Goal: Task Accomplishment & Management: Complete application form

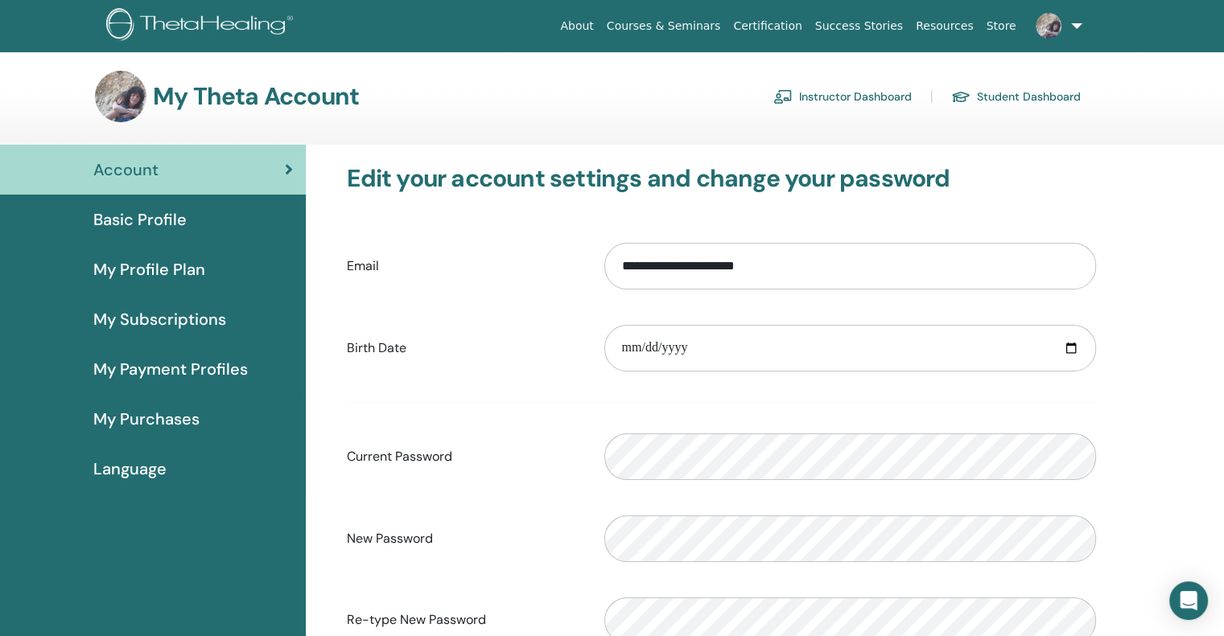
click at [991, 98] on link "Student Dashboard" at bounding box center [1016, 97] width 130 height 26
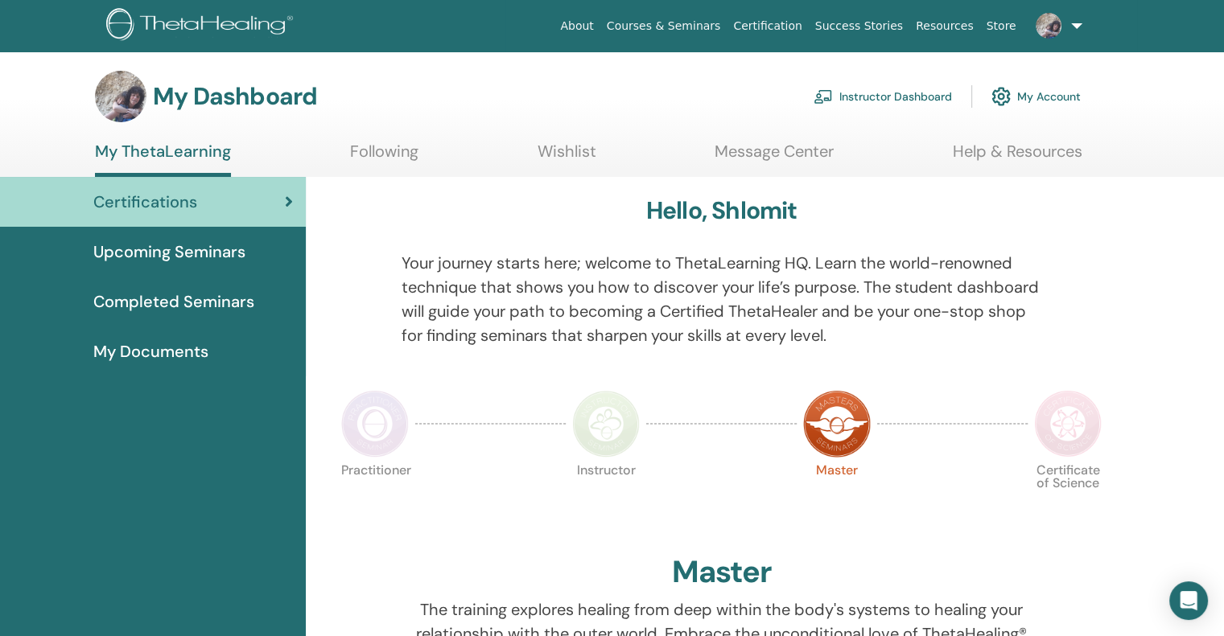
click at [856, 98] on link "Instructor Dashboard" at bounding box center [882, 96] width 138 height 35
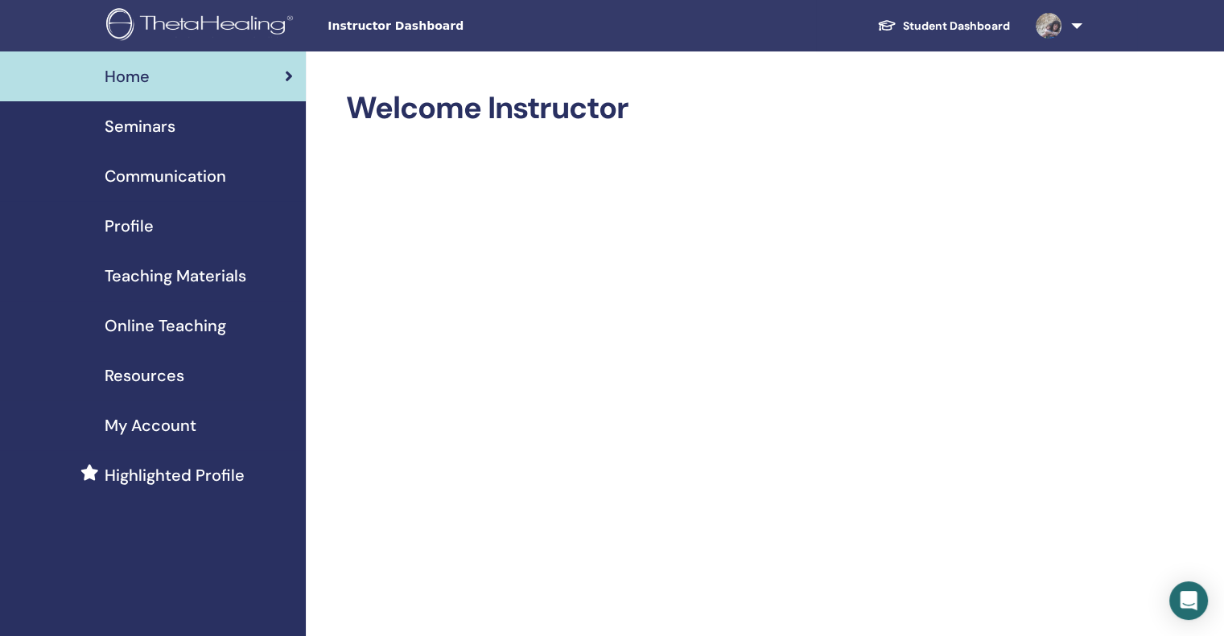
click at [147, 126] on span "Seminars" at bounding box center [140, 126] width 71 height 24
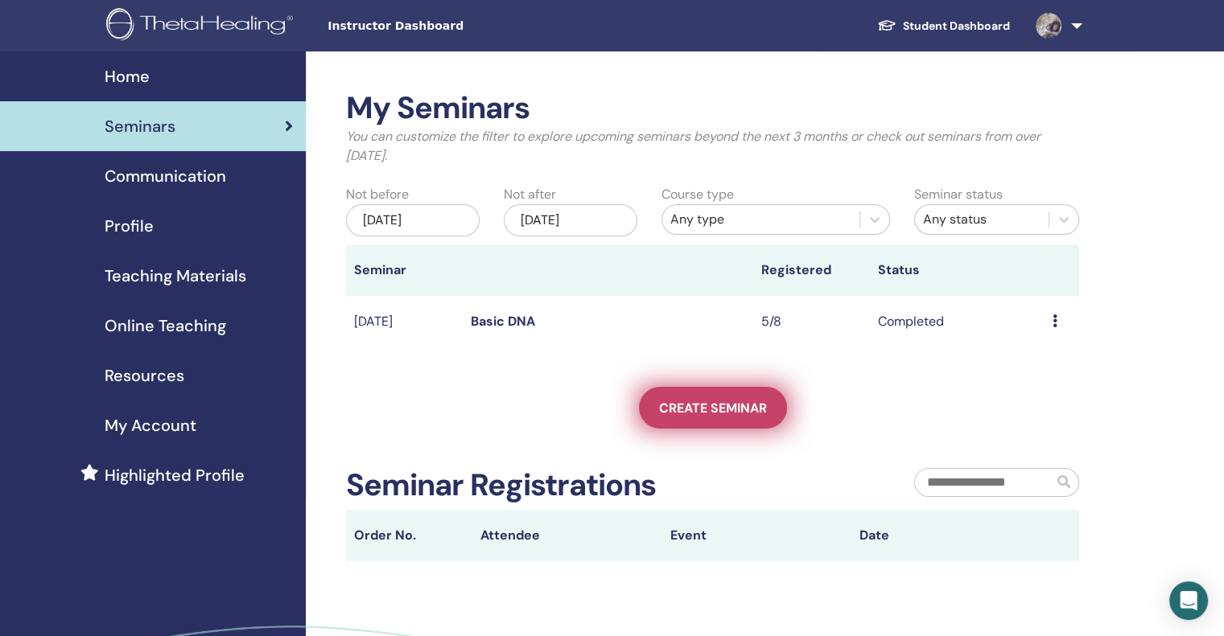
click at [722, 404] on span "Create seminar" at bounding box center [713, 408] width 108 height 17
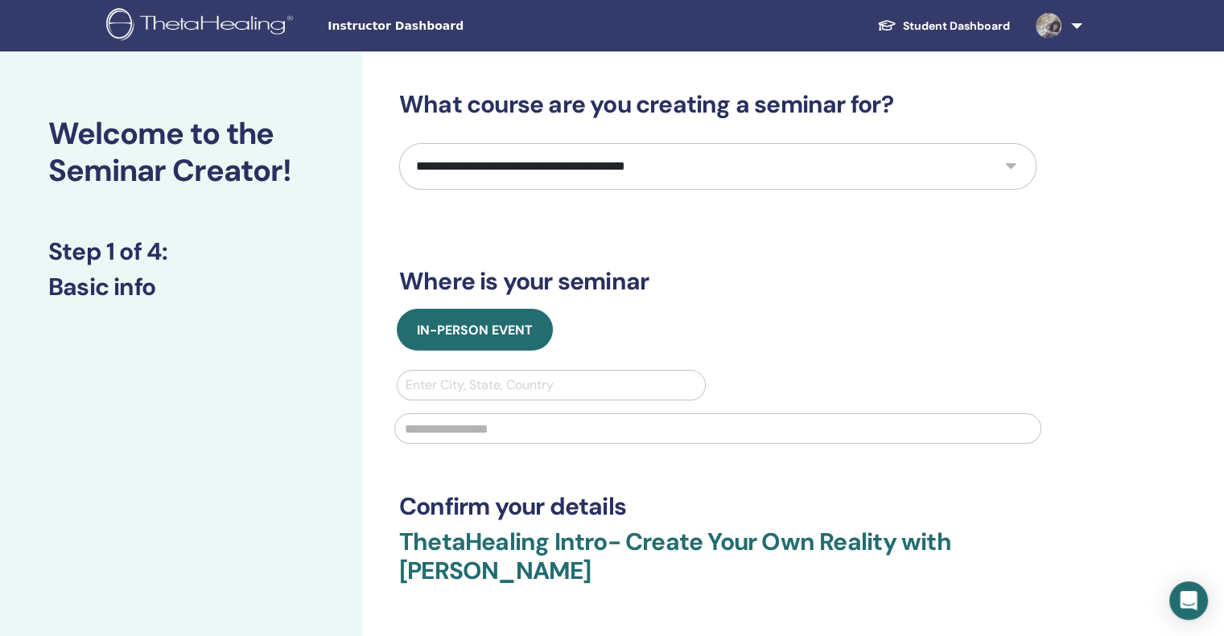
click at [1011, 164] on select "**********" at bounding box center [717, 166] width 637 height 47
select select "*"
click at [399, 143] on select "**********" at bounding box center [717, 166] width 637 height 47
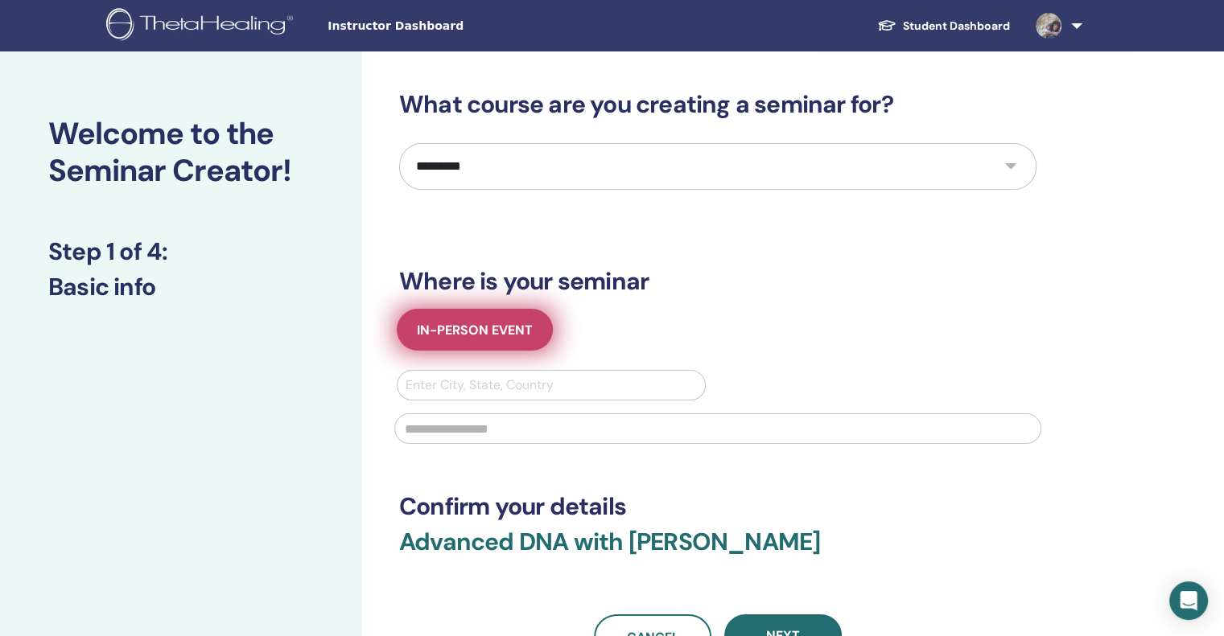
click at [469, 337] on span "In-Person Event" at bounding box center [475, 330] width 116 height 17
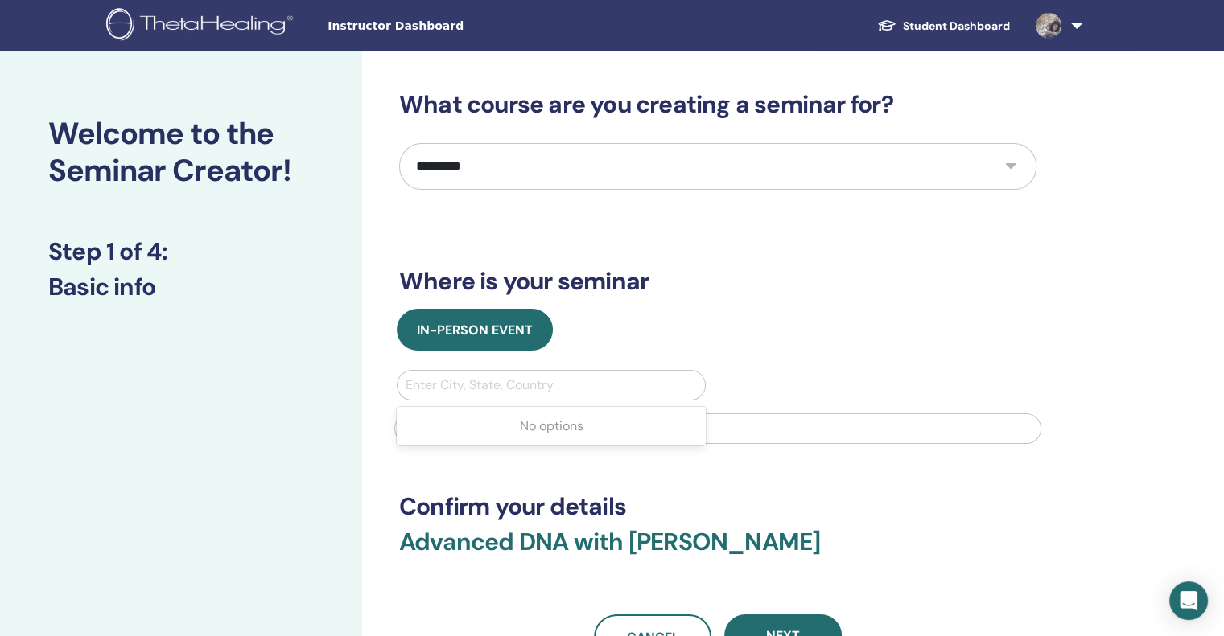
click at [429, 384] on div at bounding box center [551, 385] width 291 height 23
click at [411, 386] on div at bounding box center [551, 385] width 291 height 23
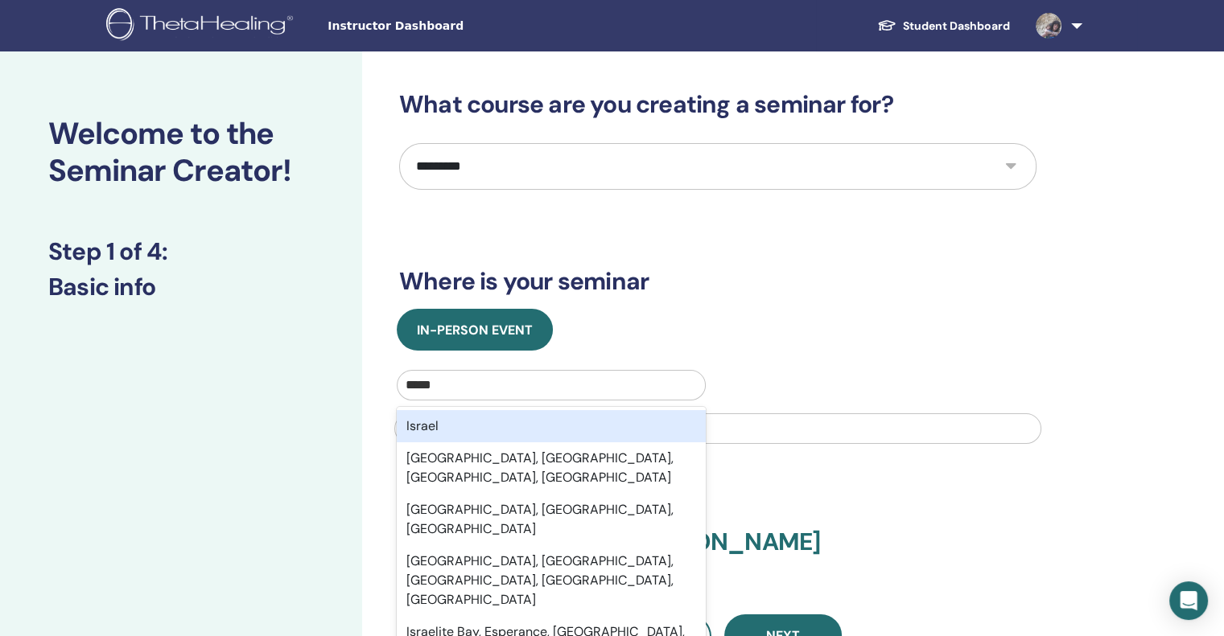
type input "******"
click at [439, 428] on div "Israel" at bounding box center [551, 426] width 309 height 32
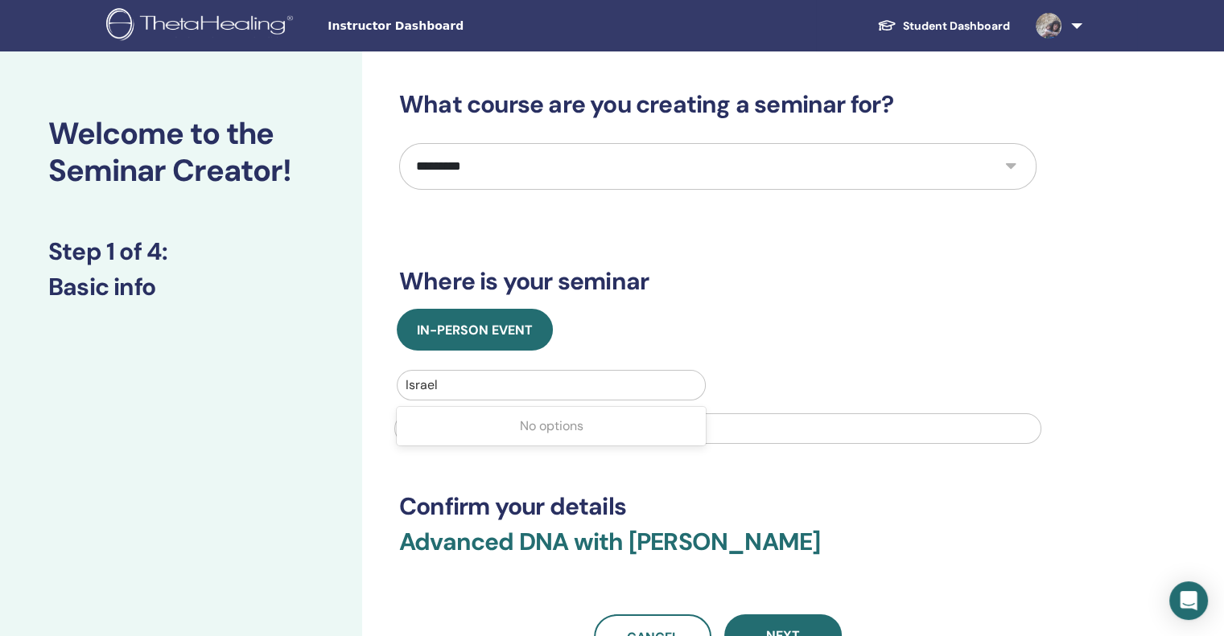
click at [439, 381] on div at bounding box center [551, 385] width 291 height 23
click at [817, 423] on input "text" at bounding box center [717, 429] width 647 height 31
click at [417, 431] on input "text" at bounding box center [717, 429] width 647 height 31
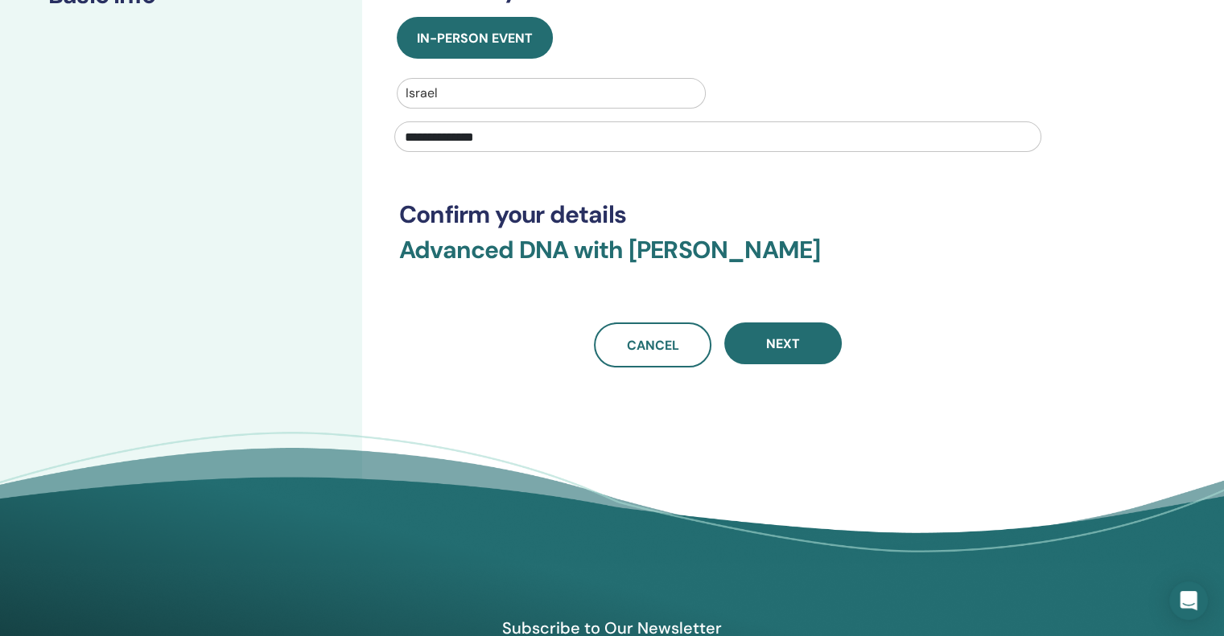
scroll to position [297, 0]
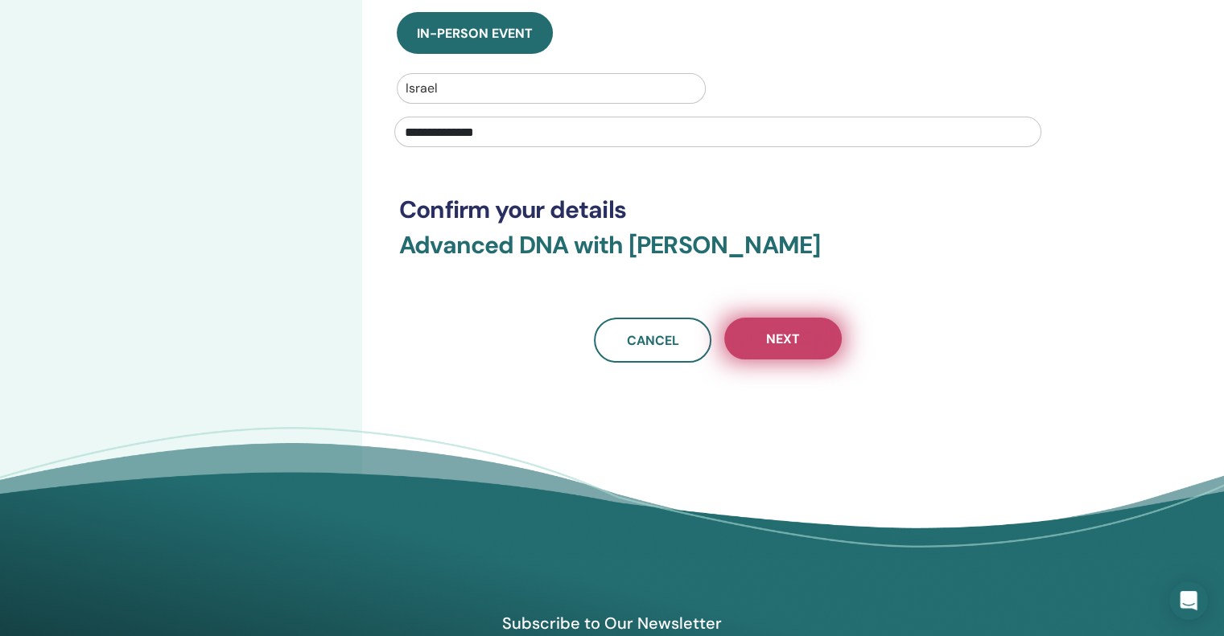
type input "**********"
click at [808, 347] on button "Next" at bounding box center [782, 339] width 117 height 42
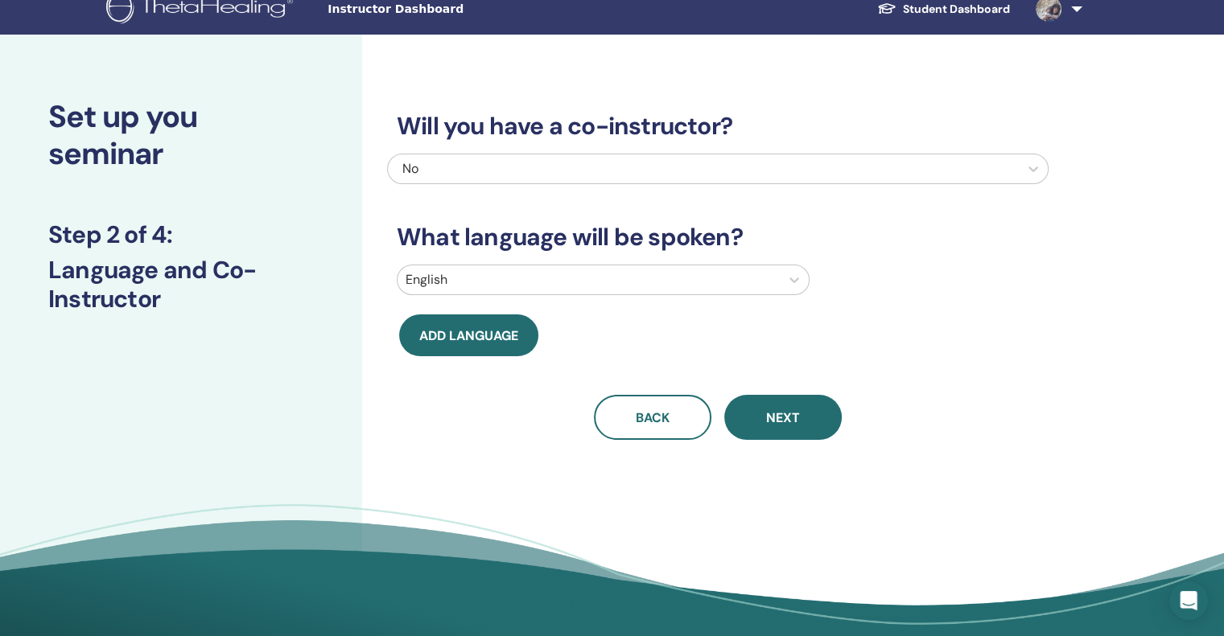
scroll to position [0, 0]
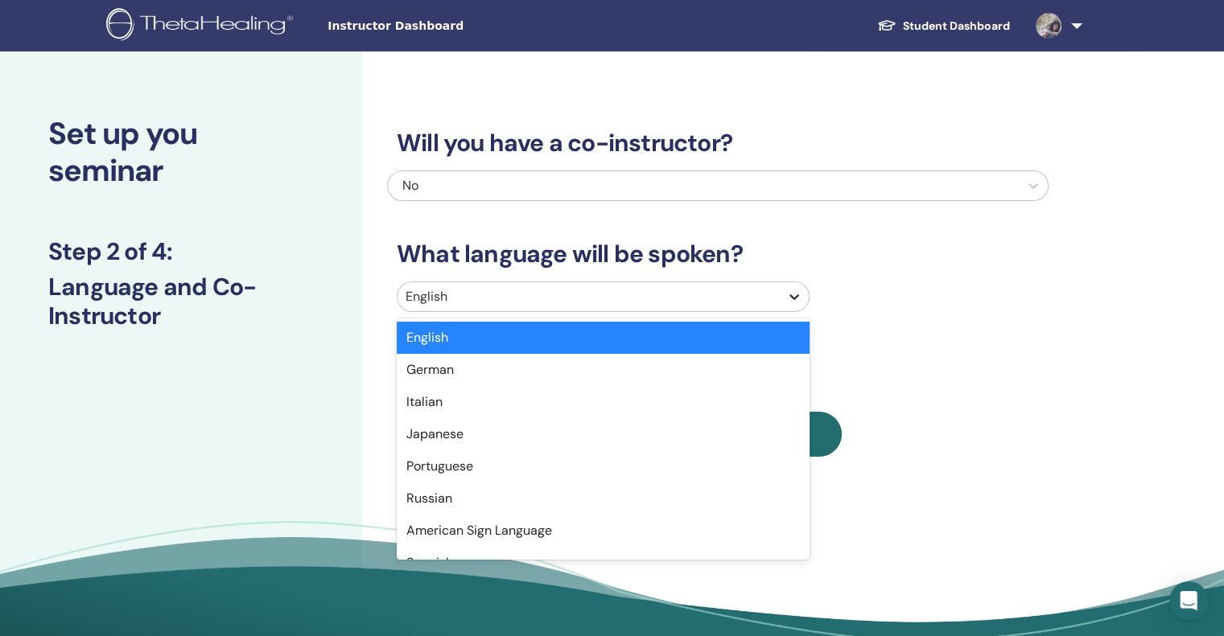
click at [796, 292] on icon at bounding box center [794, 297] width 16 height 16
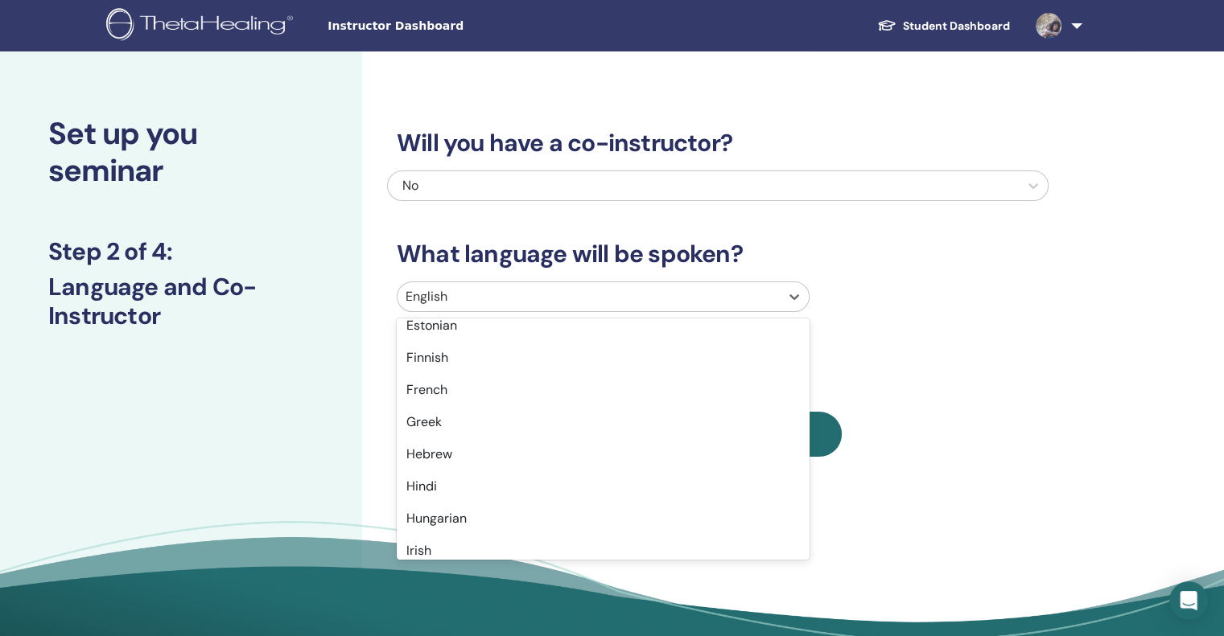
scroll to position [573, 0]
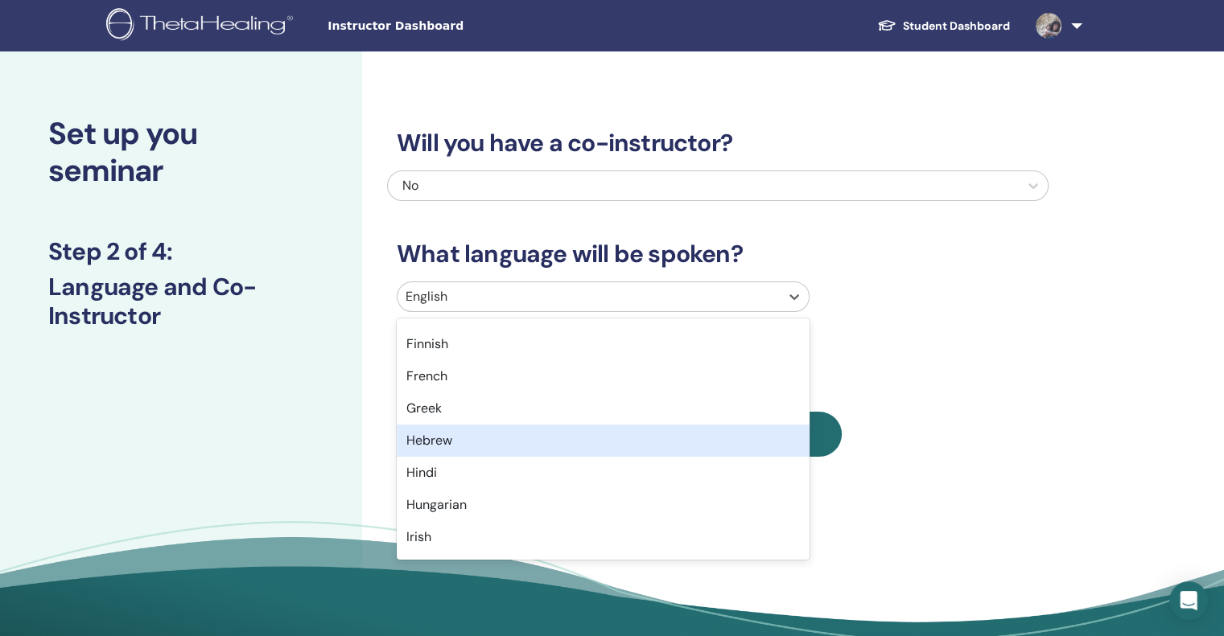
click at [512, 443] on div "Hebrew" at bounding box center [603, 441] width 413 height 32
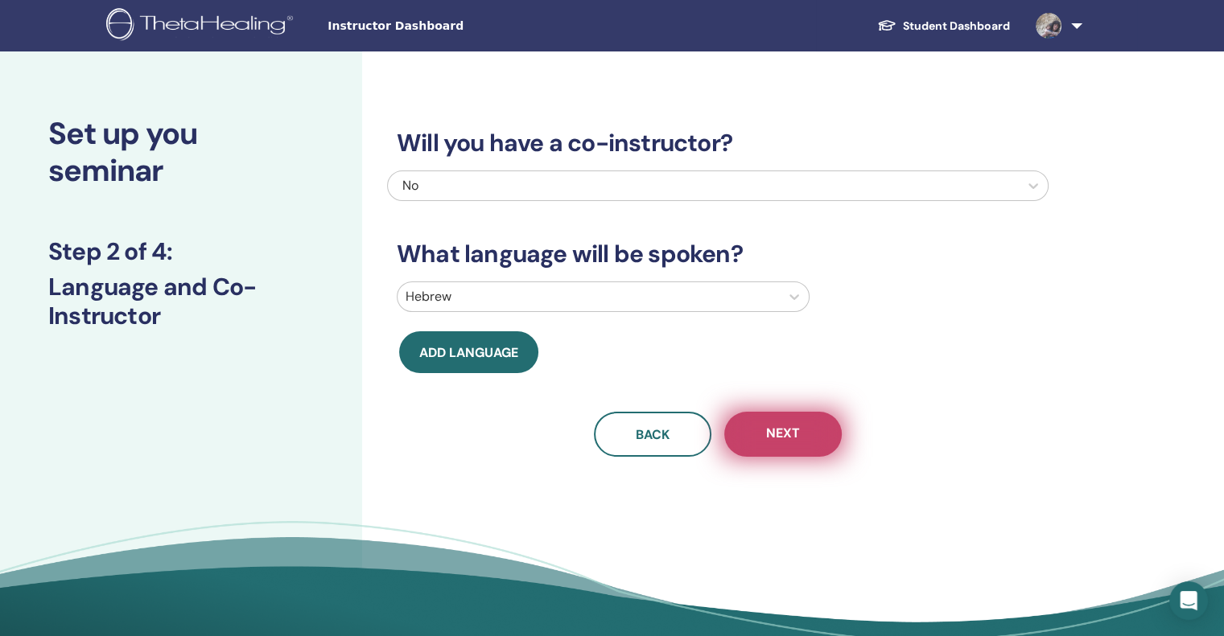
click at [782, 447] on button "Next" at bounding box center [782, 434] width 117 height 45
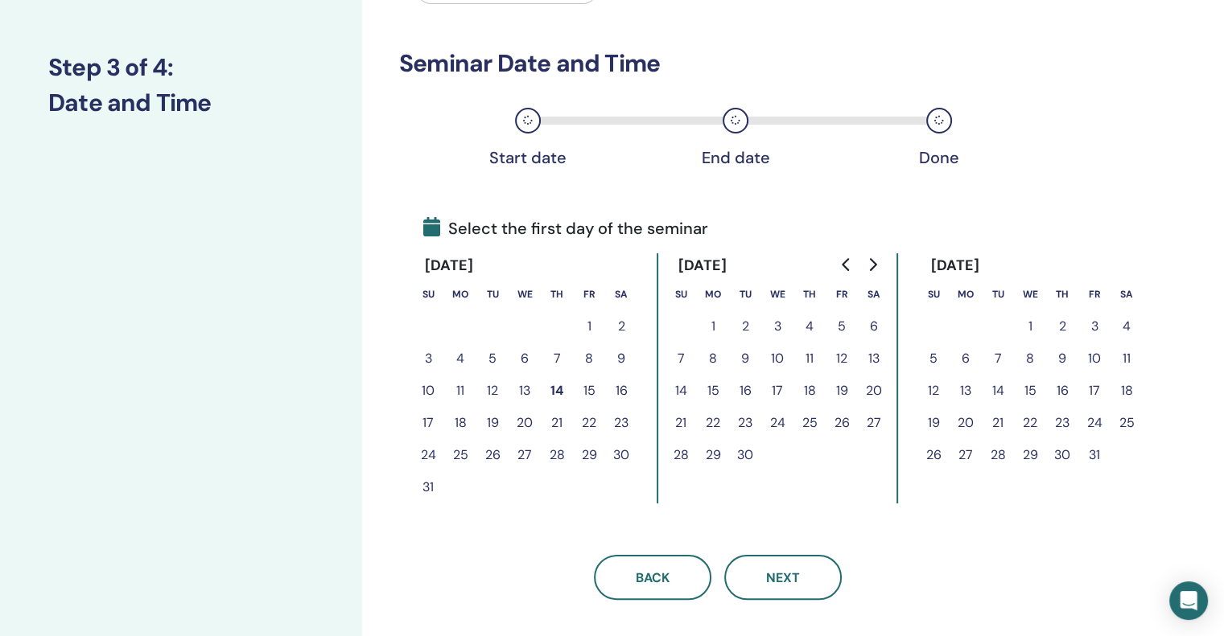
scroll to position [181, 0]
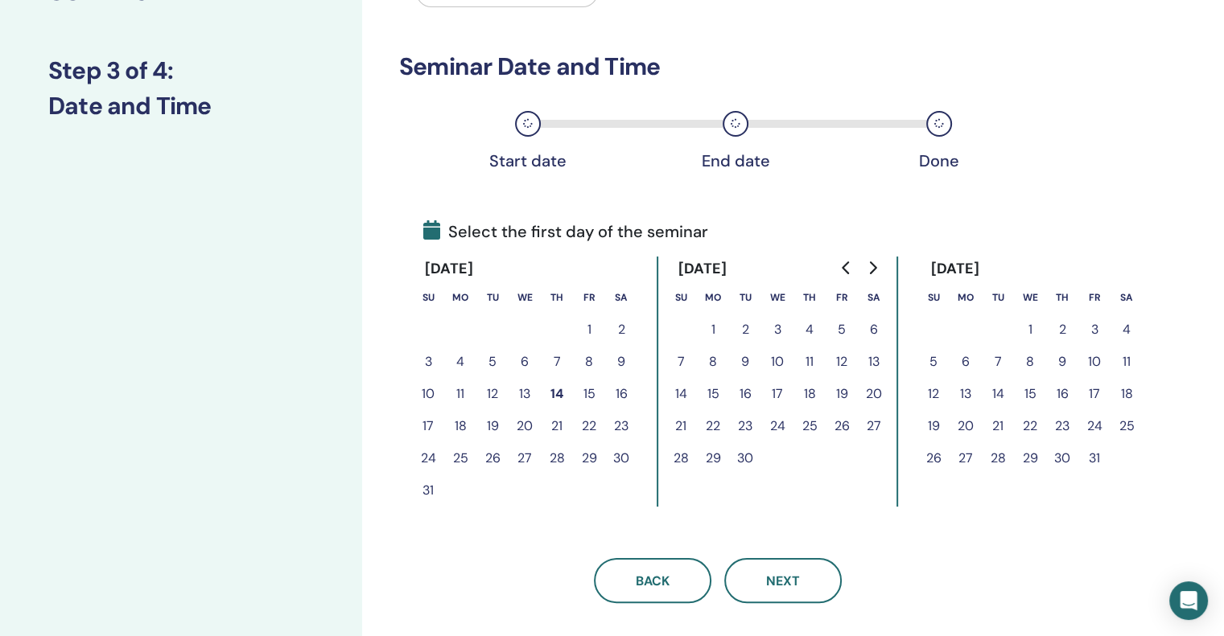
click at [528, 426] on button "20" at bounding box center [525, 426] width 32 height 32
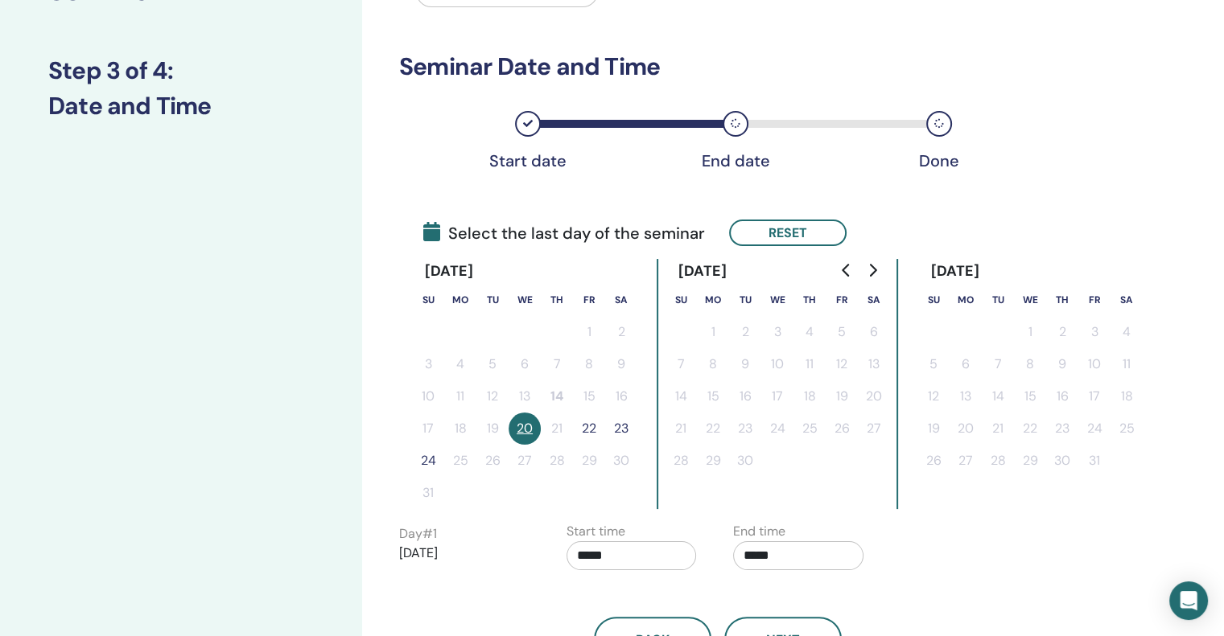
click at [591, 427] on button "22" at bounding box center [589, 429] width 32 height 32
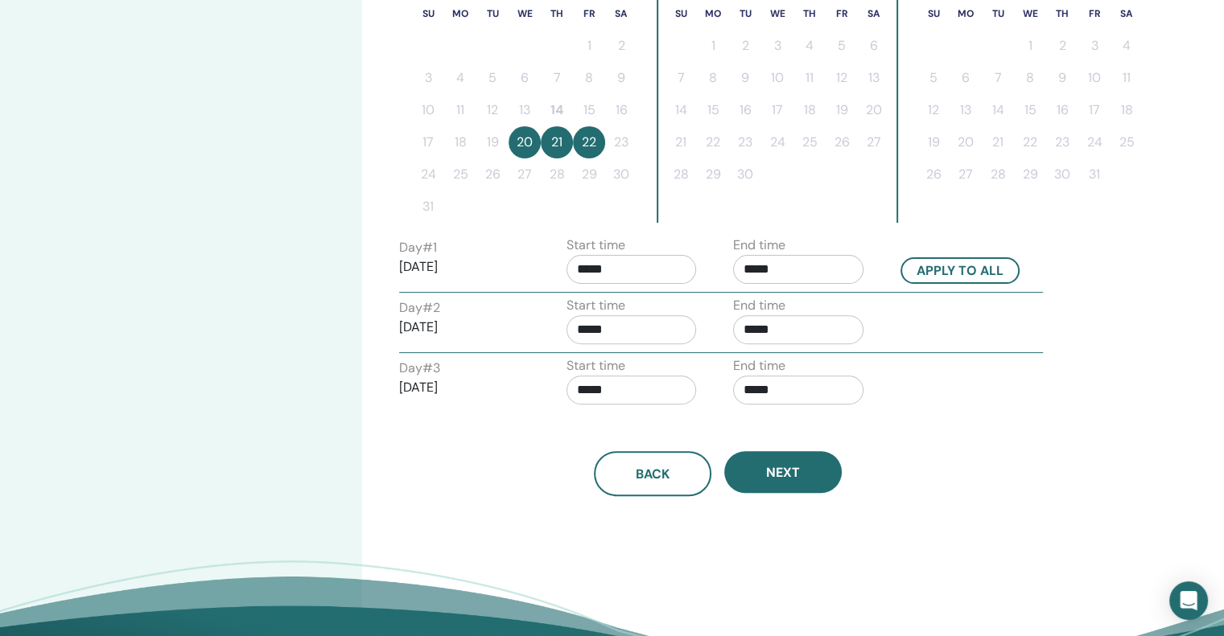
scroll to position [466, 0]
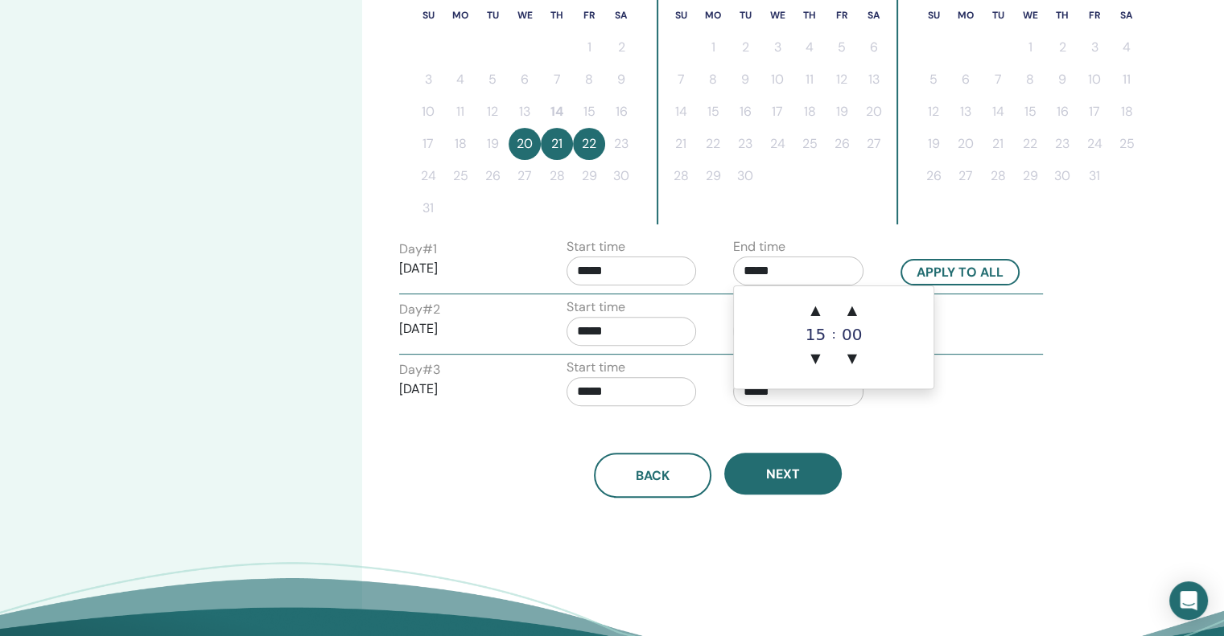
click at [780, 274] on input "*****" at bounding box center [798, 271] width 130 height 29
click at [813, 361] on span "▼" at bounding box center [815, 359] width 32 height 32
click at [814, 315] on span "▲" at bounding box center [815, 310] width 32 height 32
type input "*****"
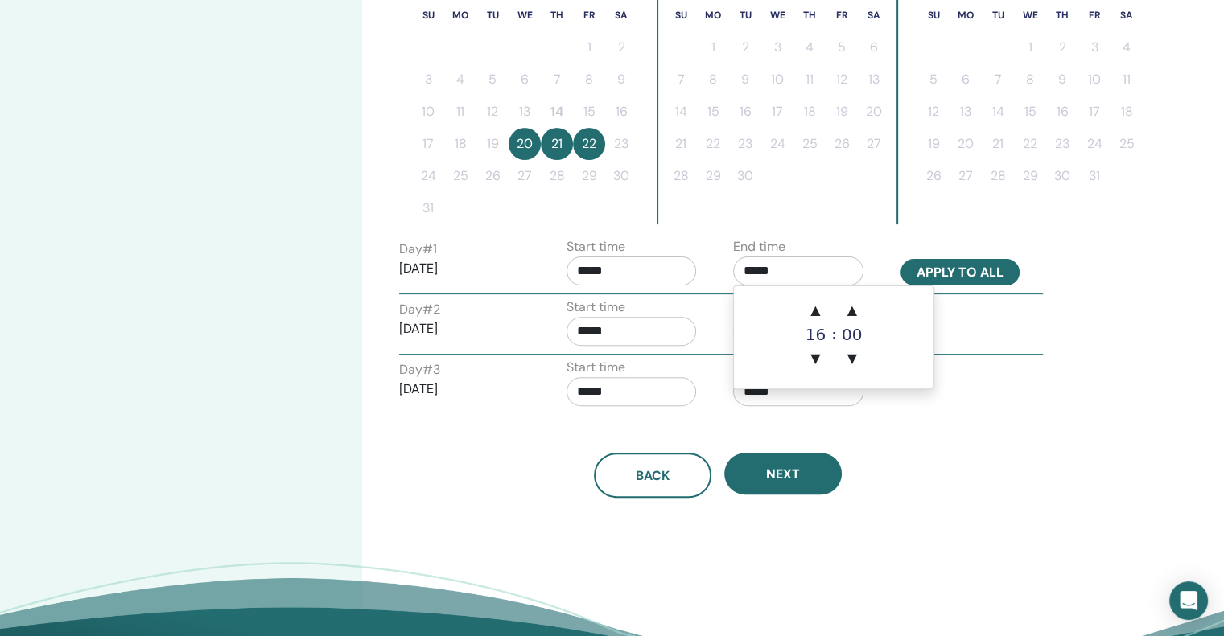
click at [941, 270] on button "Apply to all" at bounding box center [959, 272] width 119 height 27
type input "*****"
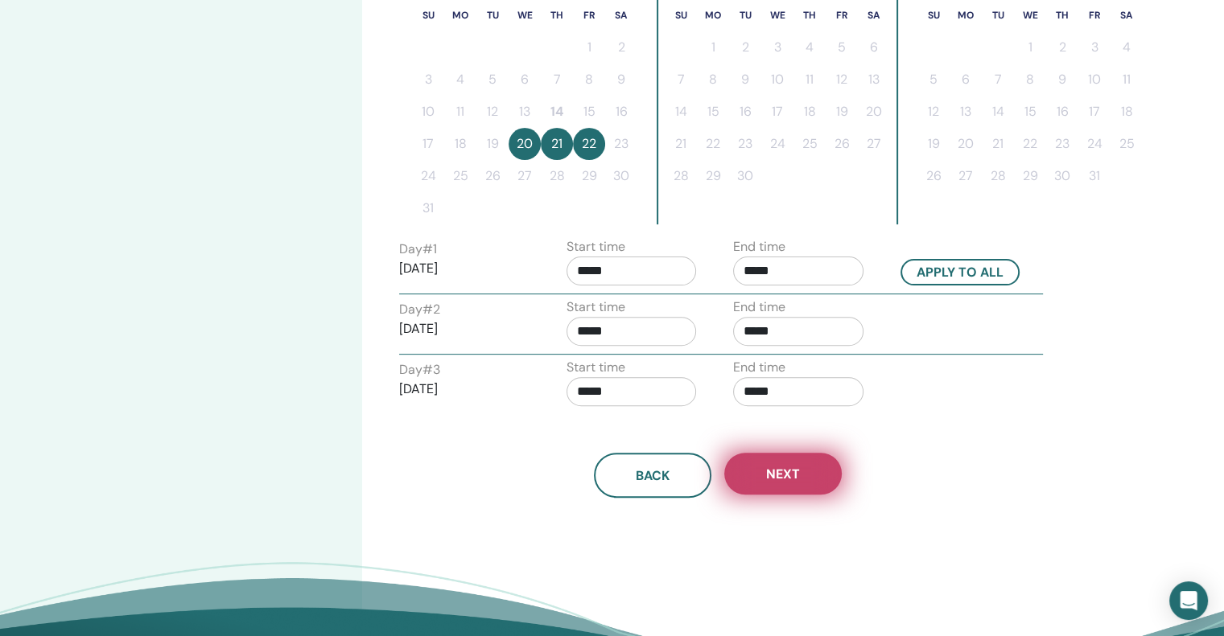
click at [743, 477] on button "Next" at bounding box center [782, 474] width 117 height 42
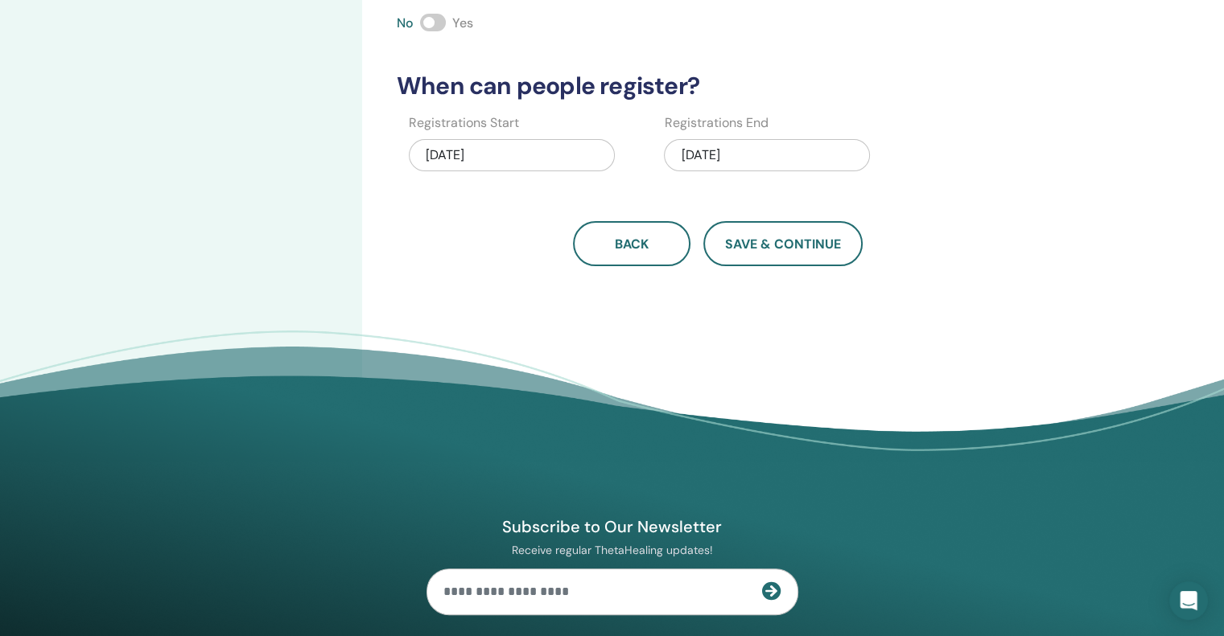
click at [546, 154] on div "[DATE]" at bounding box center [512, 155] width 206 height 32
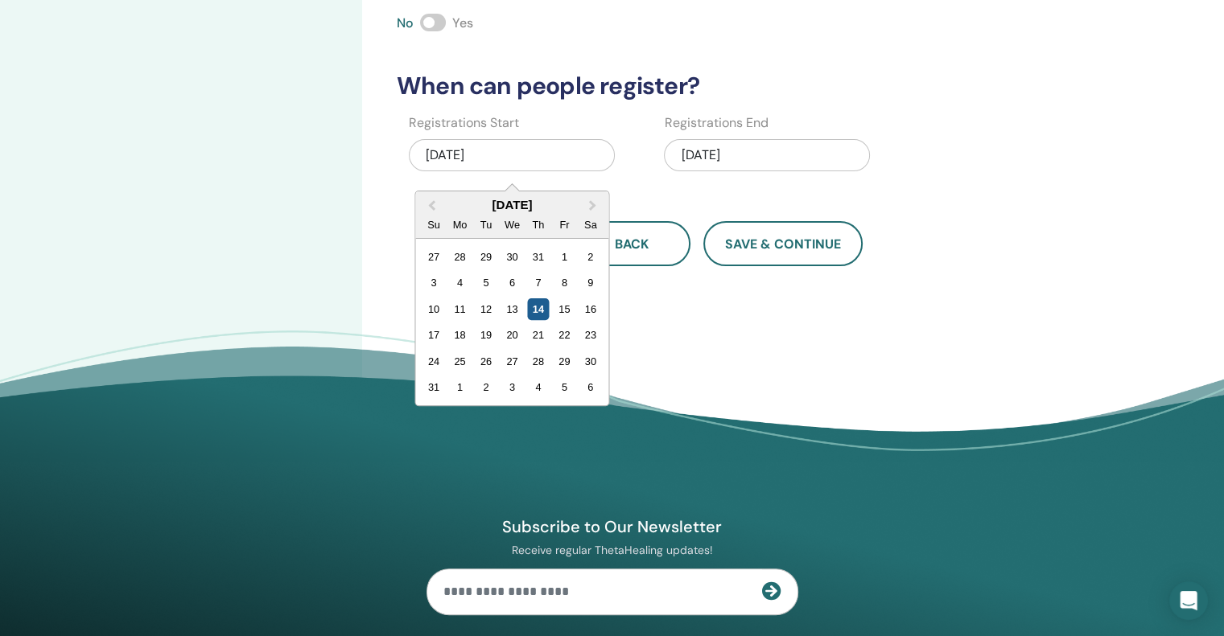
click at [537, 306] on div "14" at bounding box center [538, 310] width 22 height 22
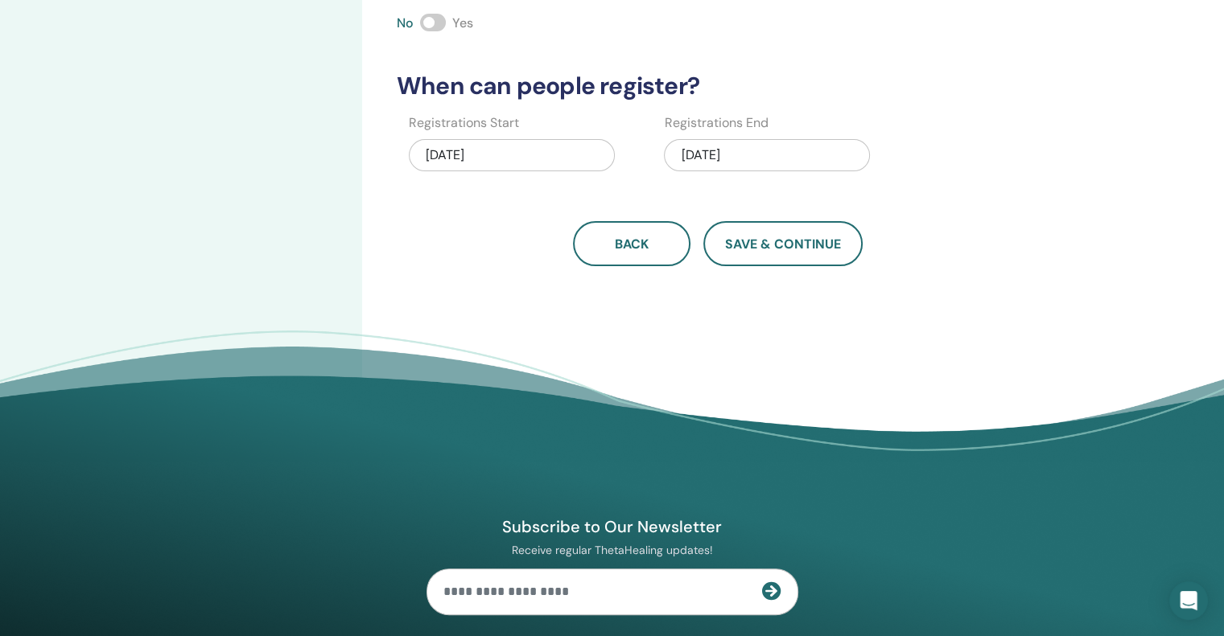
click at [792, 150] on div "[DATE]" at bounding box center [767, 155] width 206 height 32
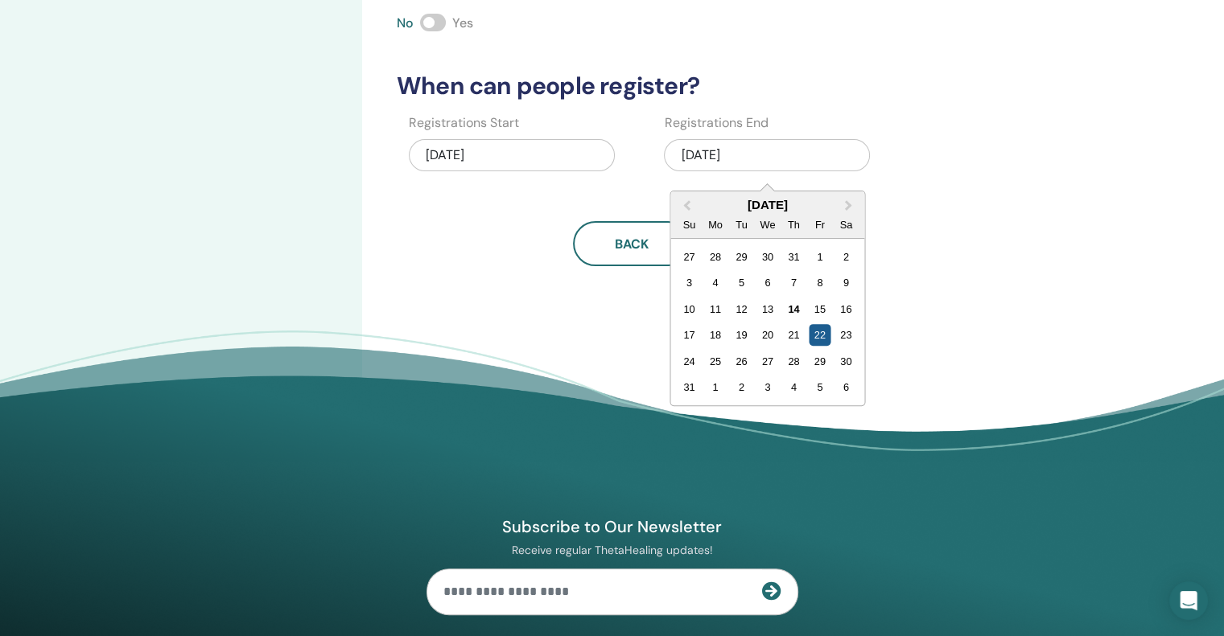
click at [820, 332] on div "22" at bounding box center [820, 335] width 22 height 22
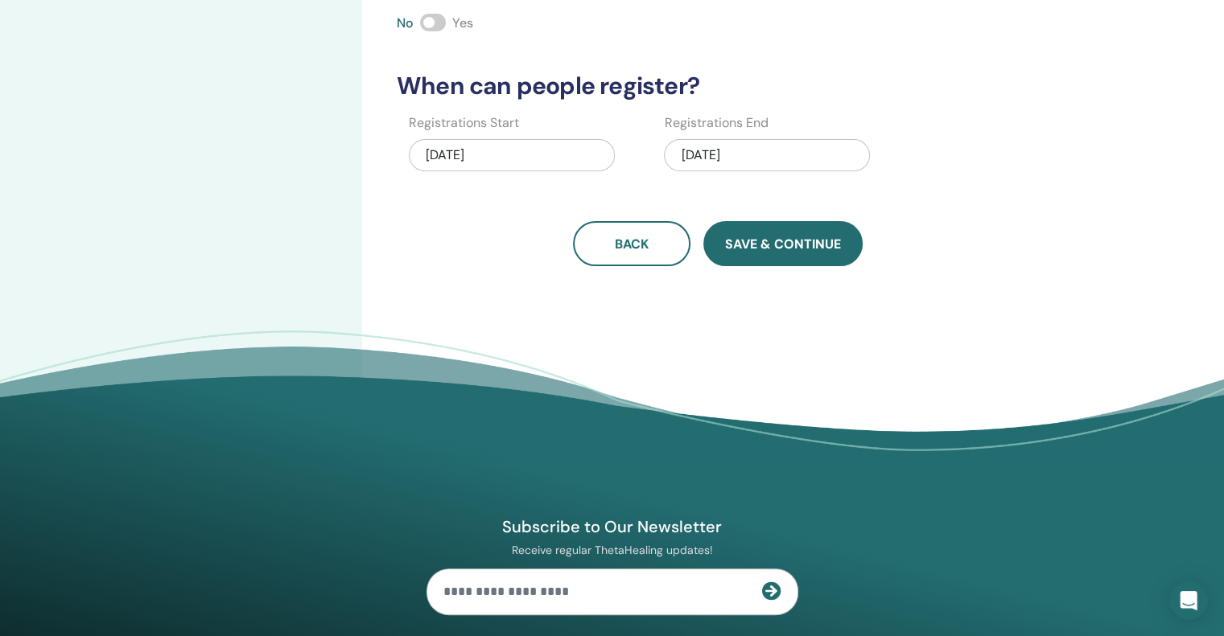
click at [793, 253] on button "Save & Continue" at bounding box center [782, 243] width 159 height 45
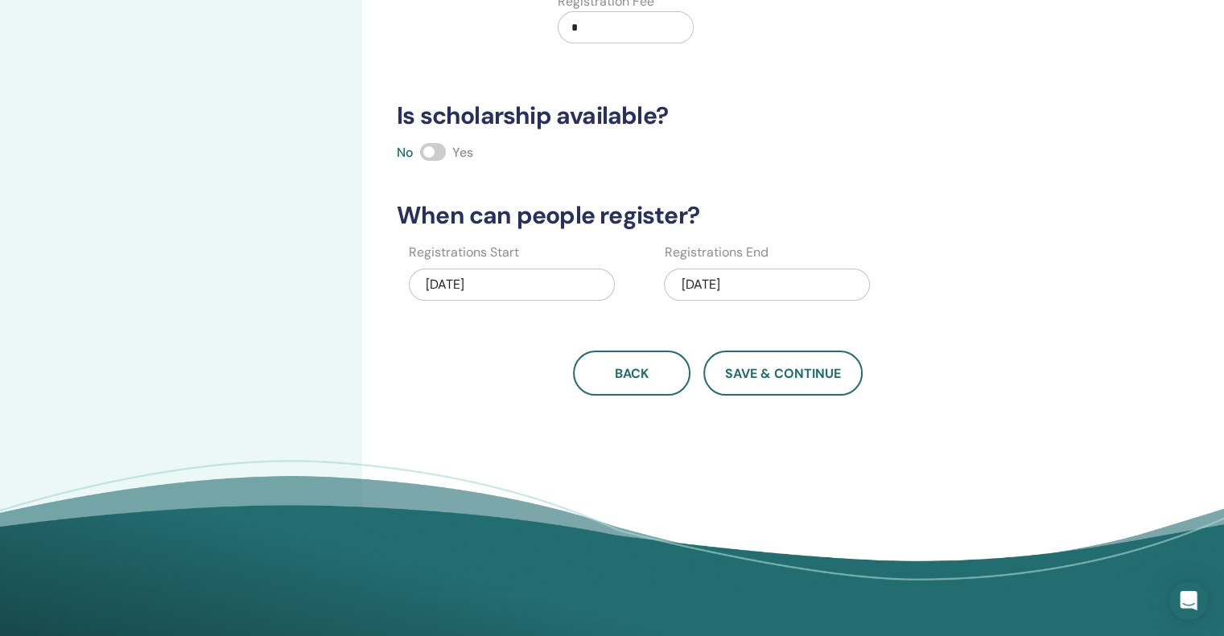
scroll to position [334, 0]
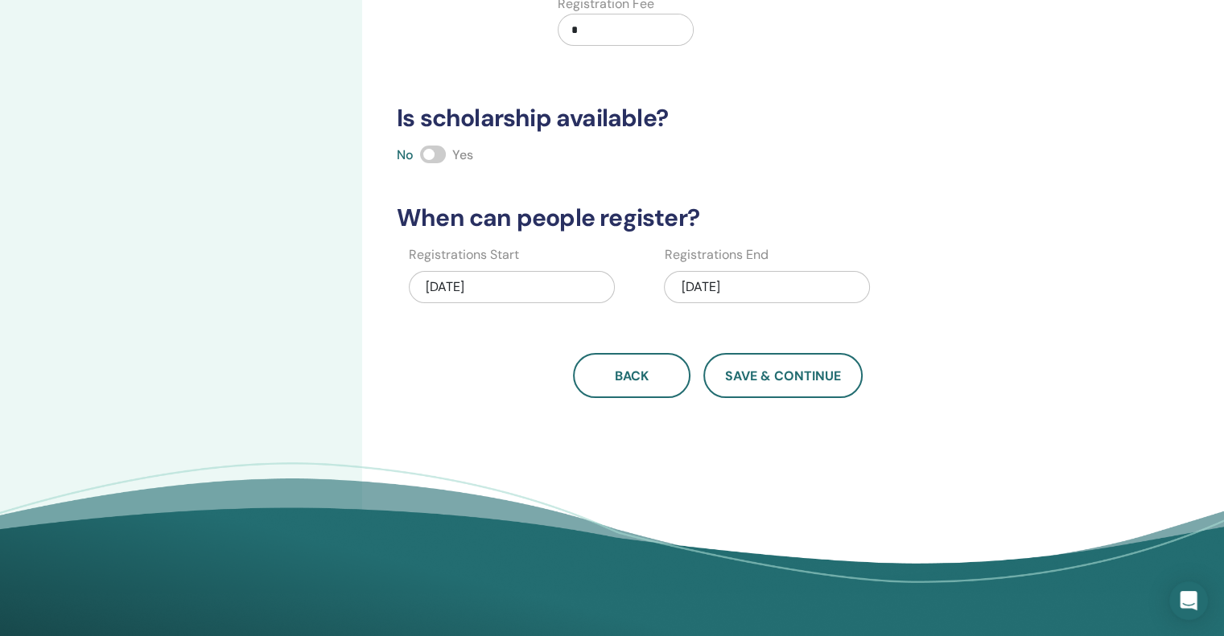
click at [440, 156] on span at bounding box center [433, 155] width 26 height 18
click at [824, 379] on span "Save & Continue" at bounding box center [783, 376] width 116 height 17
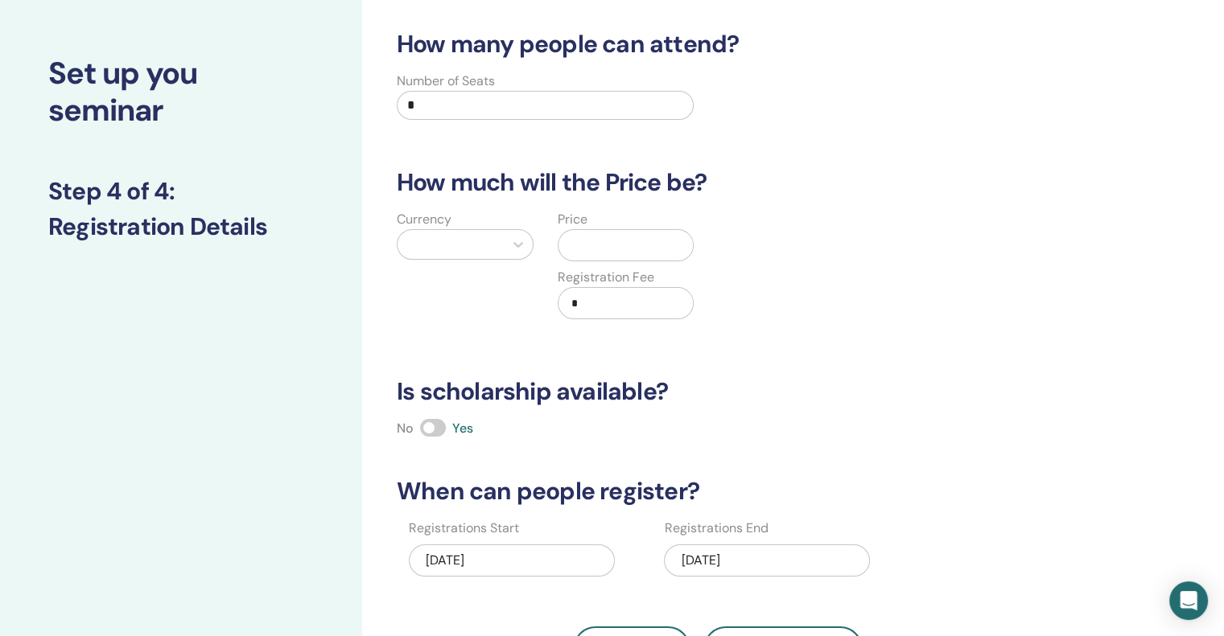
scroll to position [0, 0]
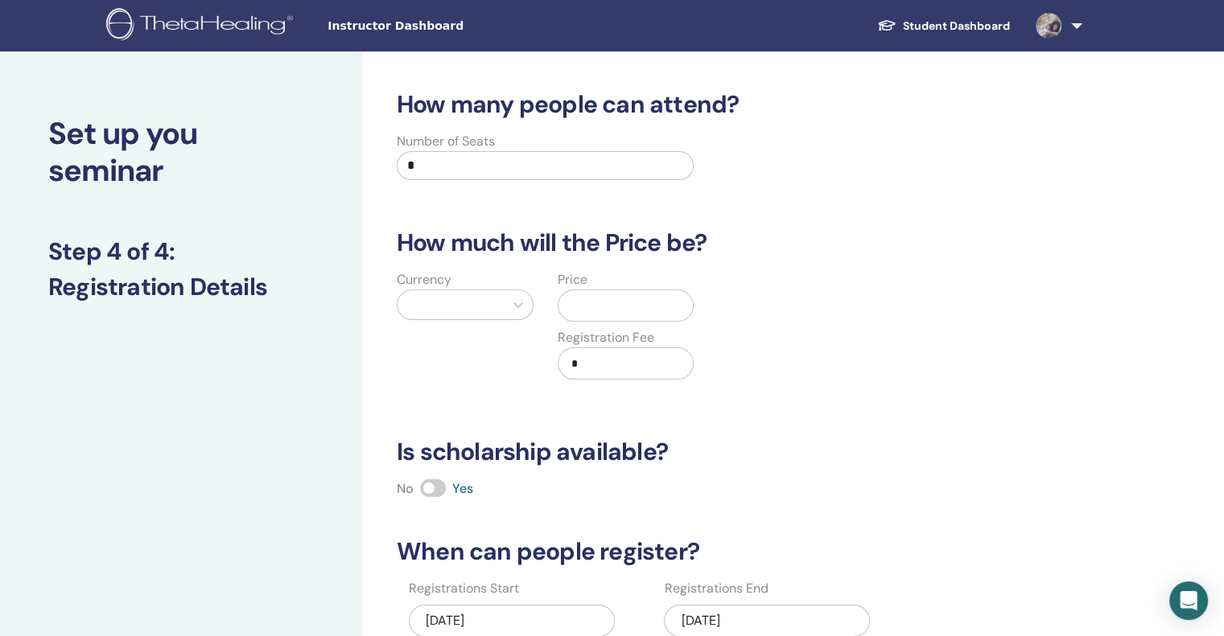
drag, startPoint x: 412, startPoint y: 164, endPoint x: 403, endPoint y: 163, distance: 8.9
click at [403, 163] on input "*" at bounding box center [545, 165] width 297 height 29
type input "*"
drag, startPoint x: 578, startPoint y: 363, endPoint x: 566, endPoint y: 362, distance: 12.1
click at [566, 362] on input "*" at bounding box center [629, 363] width 129 height 31
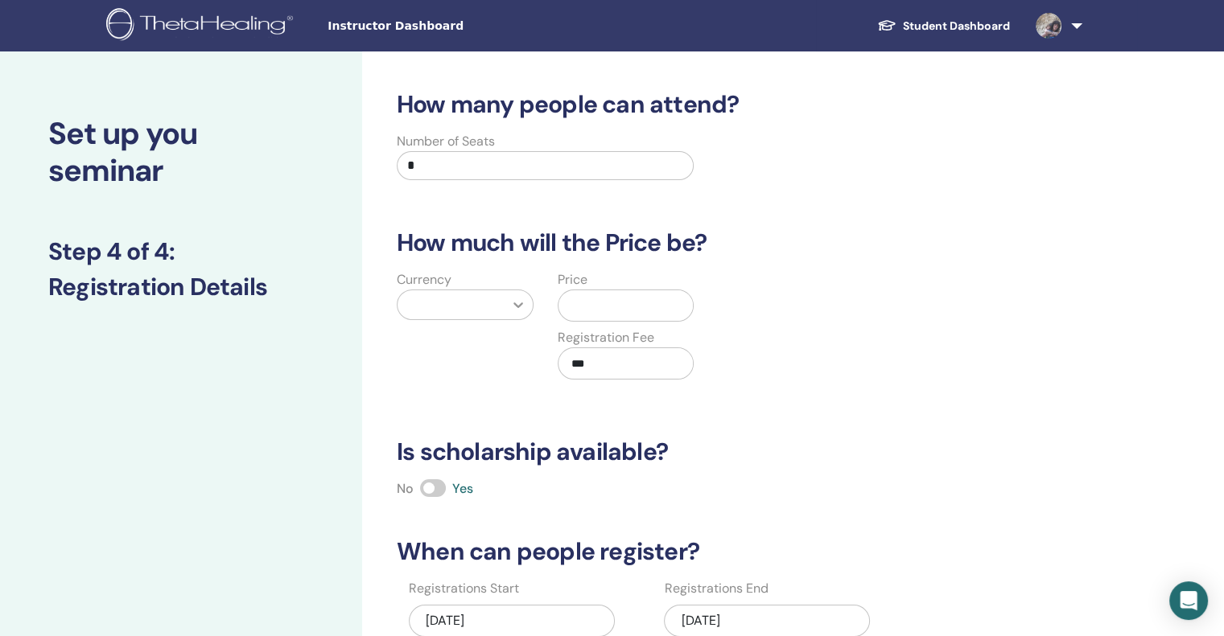
type input "***"
click at [521, 301] on icon at bounding box center [518, 305] width 16 height 16
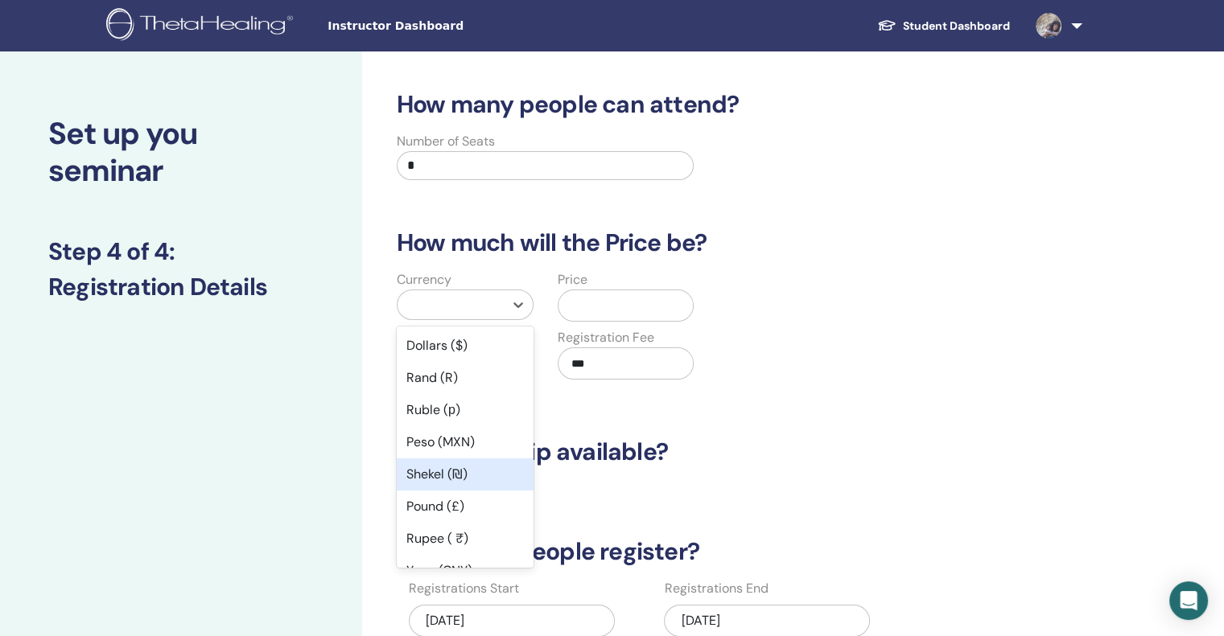
click at [424, 478] on div "Shekel (₪)" at bounding box center [465, 475] width 137 height 32
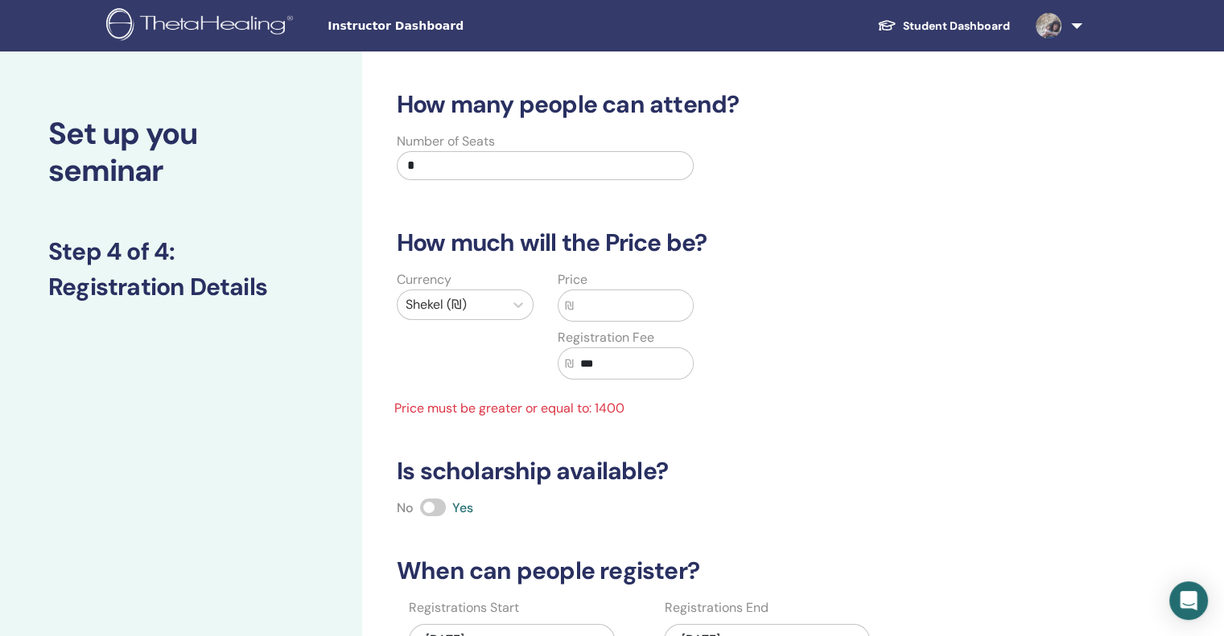
click at [585, 309] on input "text" at bounding box center [634, 305] width 120 height 31
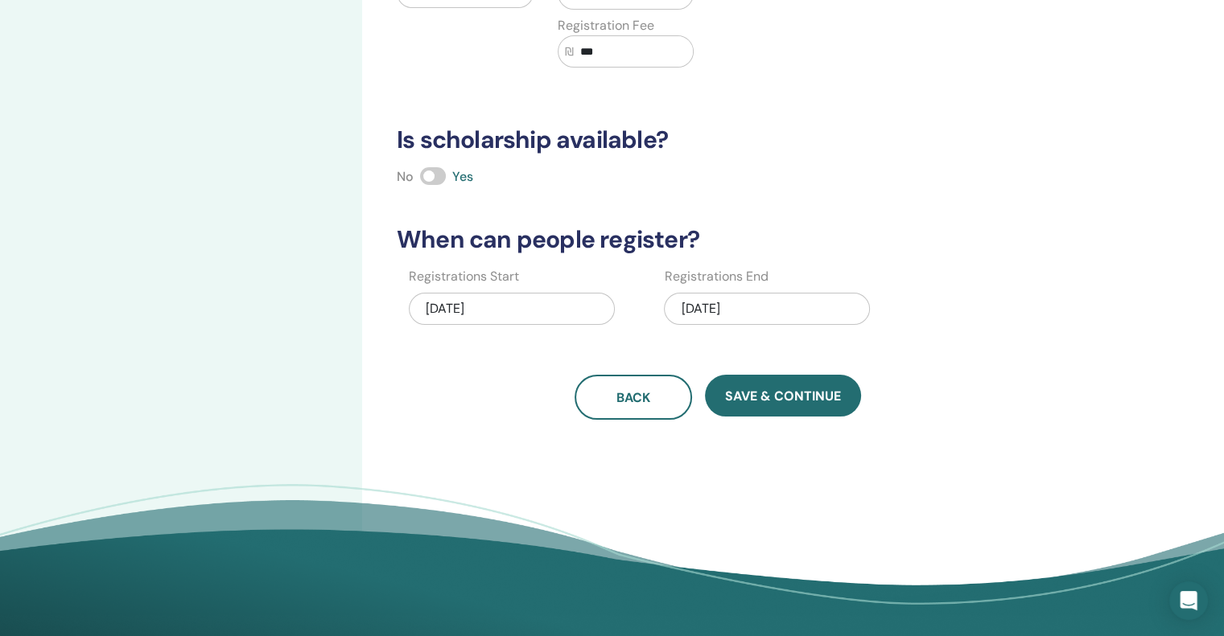
scroll to position [304, 0]
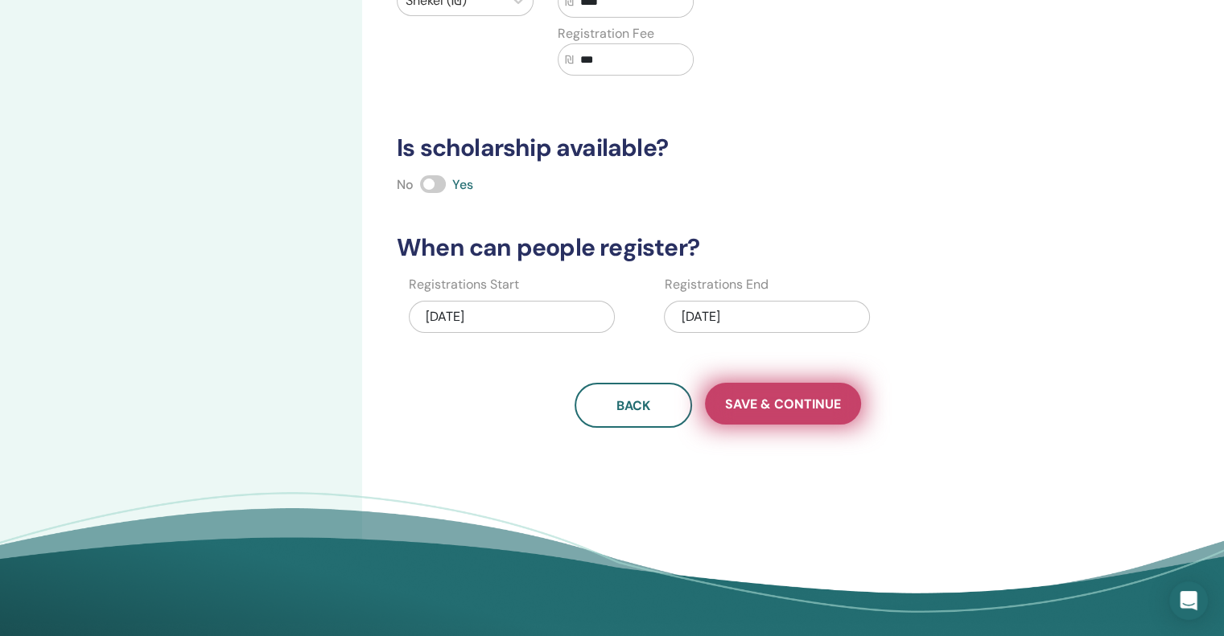
type input "****"
click at [822, 400] on span "Save & Continue" at bounding box center [783, 404] width 116 height 17
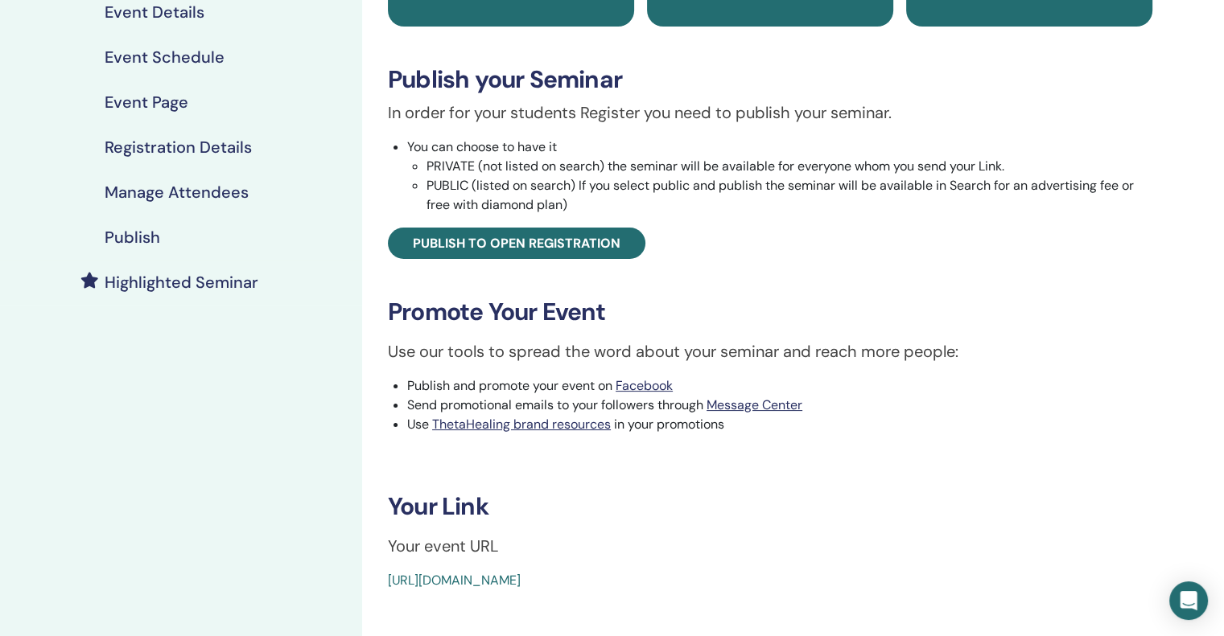
scroll to position [205, 0]
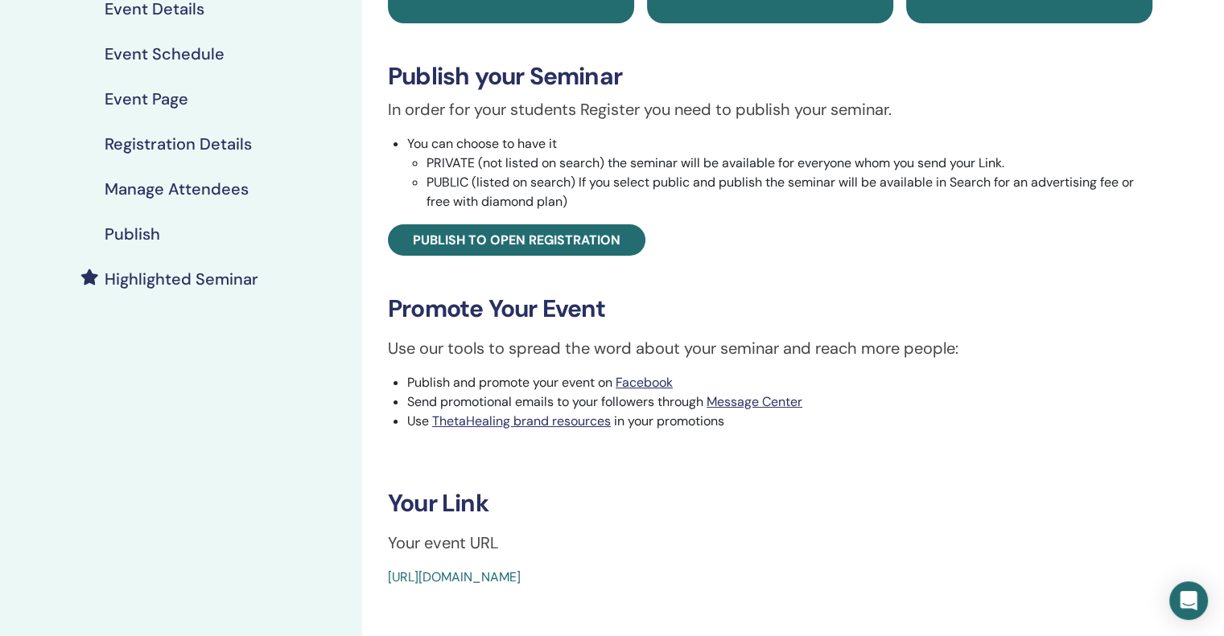
click at [421, 164] on li "You can choose to have it PRIVATE (not listed on search) the seminar will be av…" at bounding box center [779, 172] width 745 height 77
click at [426, 163] on li "PRIVATE (not listed on search) the seminar will be available for everyone whom …" at bounding box center [789, 163] width 726 height 19
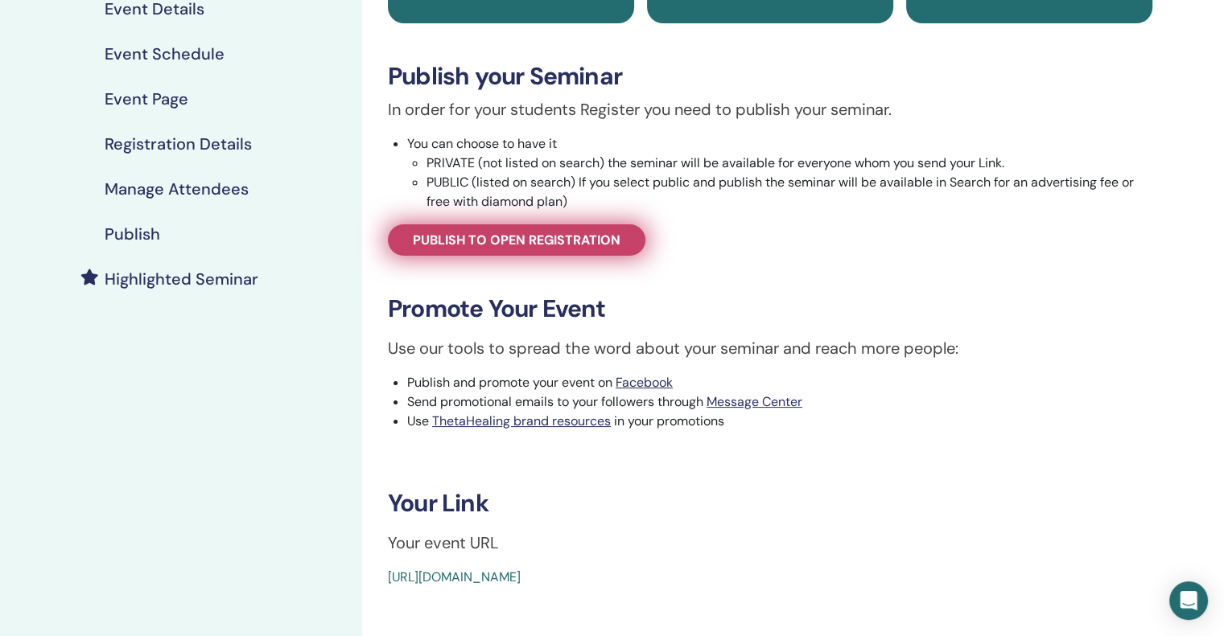
click at [509, 246] on span "Publish to open registration" at bounding box center [517, 240] width 208 height 17
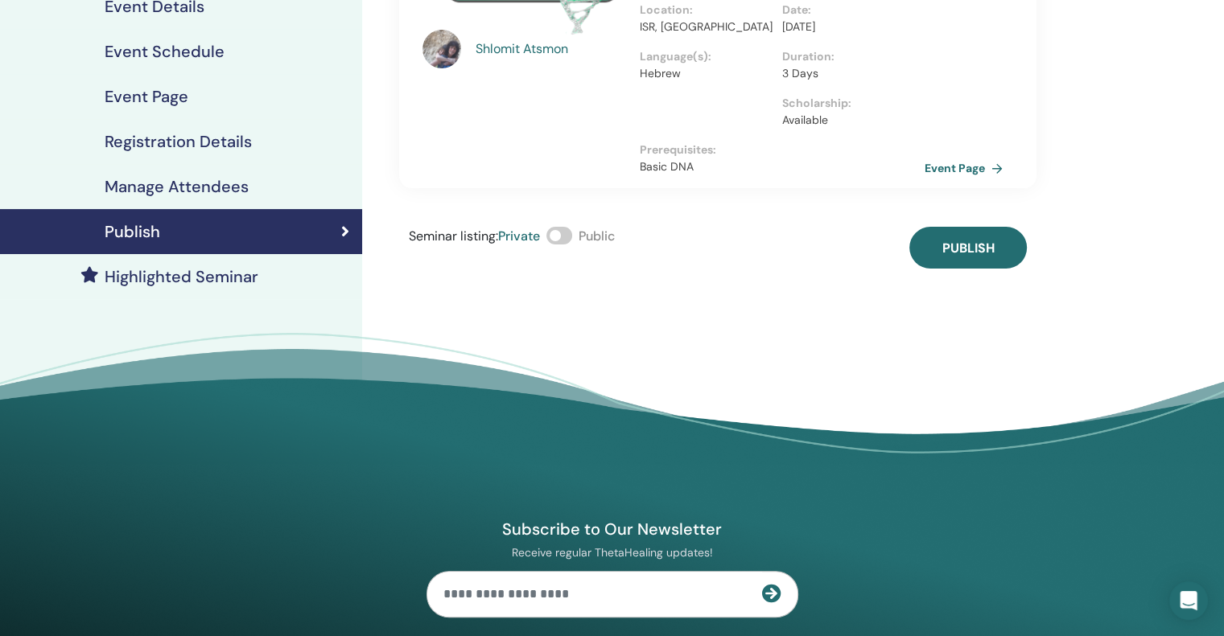
scroll to position [209, 0]
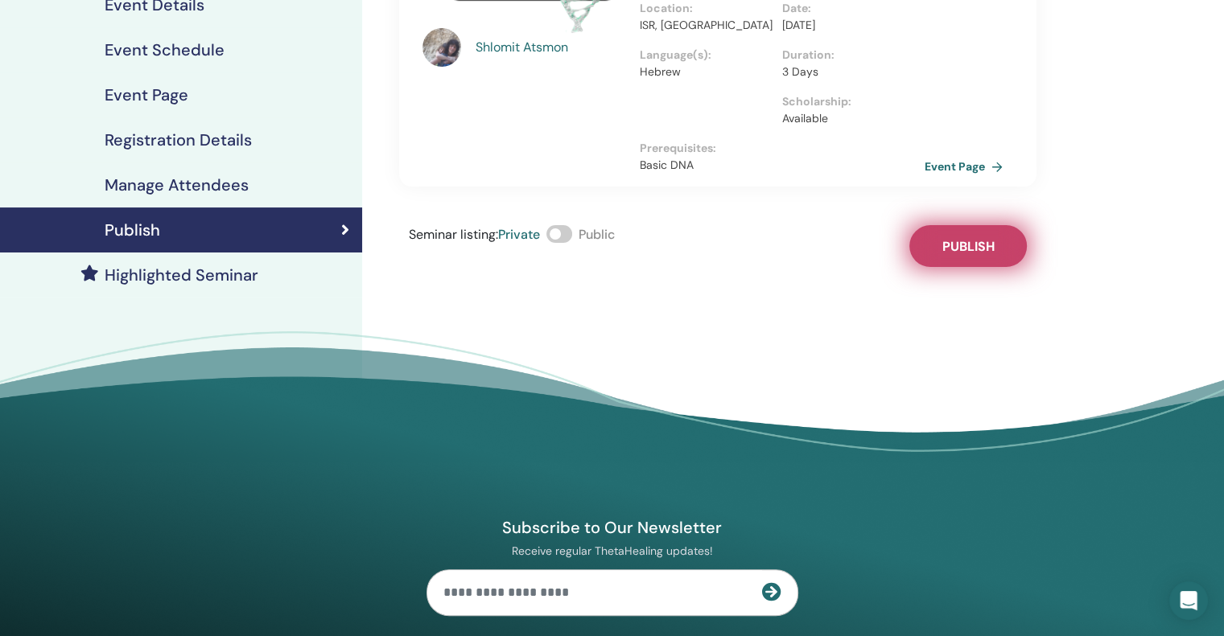
click at [967, 239] on span "Publish" at bounding box center [968, 246] width 52 height 17
click at [962, 163] on link "Event Page" at bounding box center [969, 166] width 84 height 24
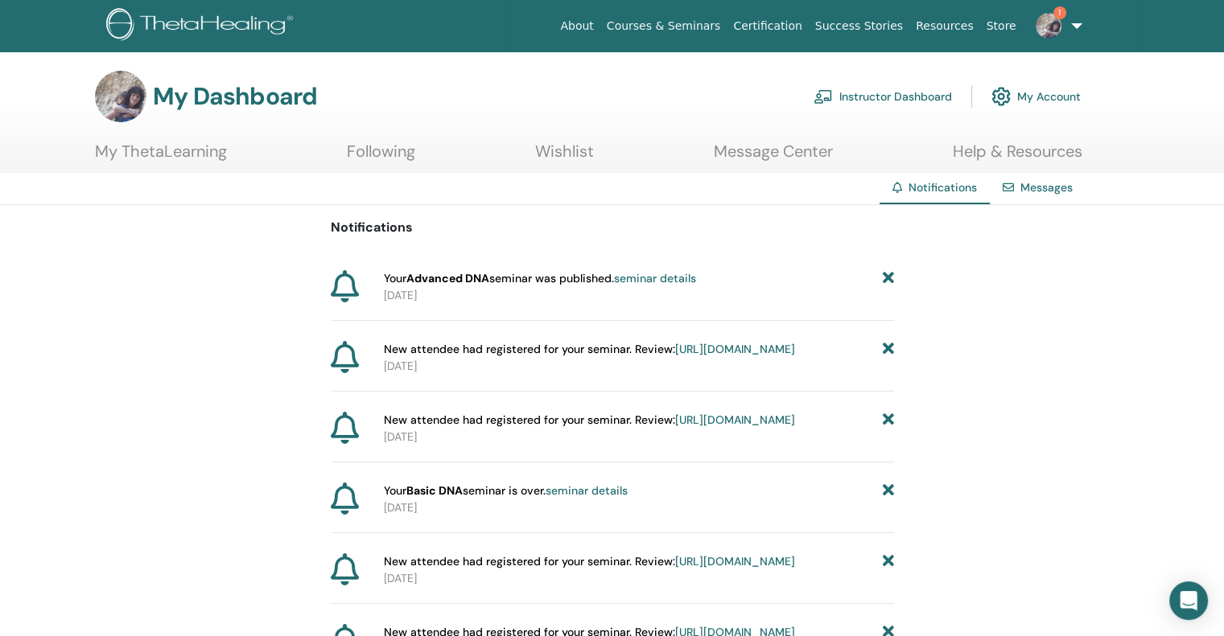
click at [628, 281] on link "seminar details" at bounding box center [655, 278] width 82 height 14
